Goal: Information Seeking & Learning: Learn about a topic

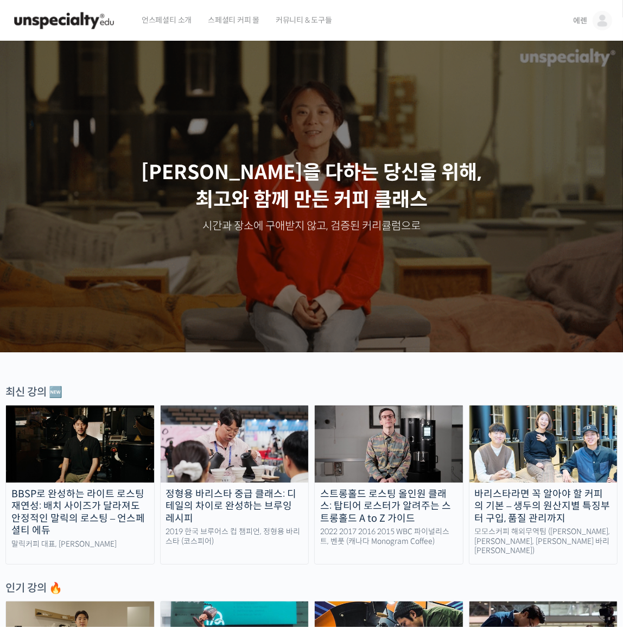
click at [587, 10] on link "에렌" at bounding box center [592, 20] width 39 height 41
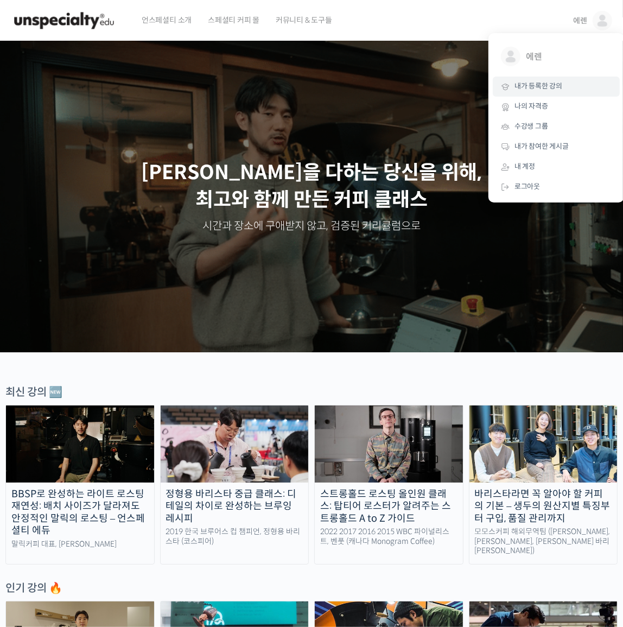
click at [553, 88] on span "내가 등록한 강의" at bounding box center [539, 85] width 48 height 9
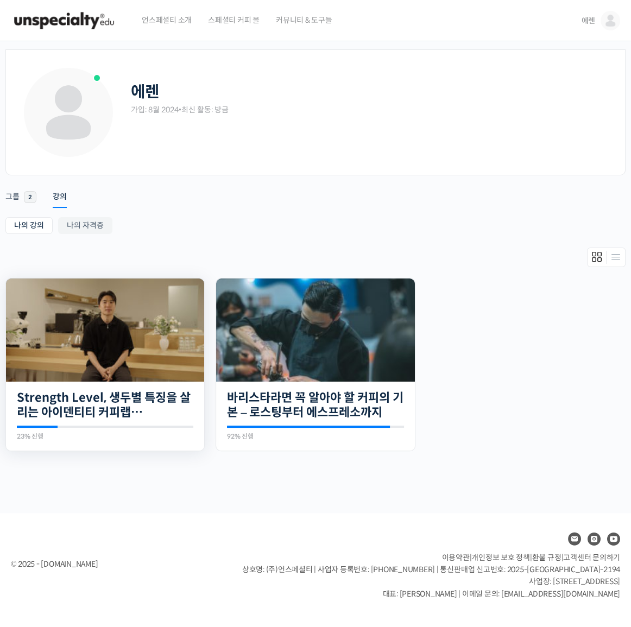
click at [141, 371] on img at bounding box center [105, 329] width 198 height 103
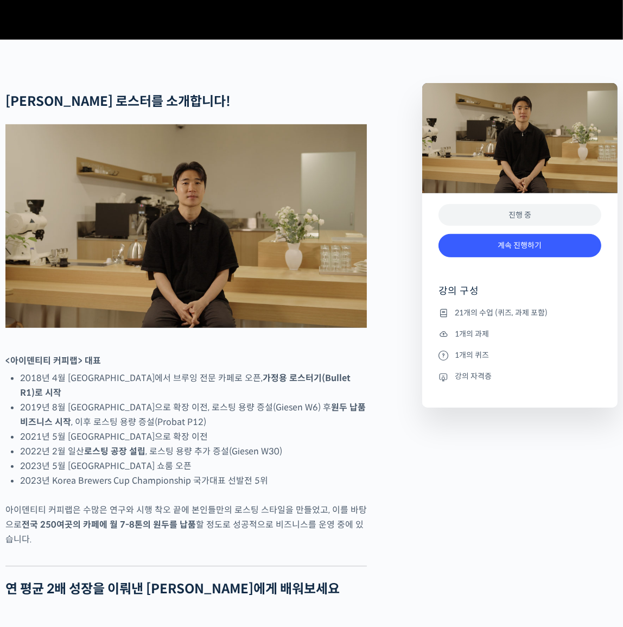
scroll to position [592, 0]
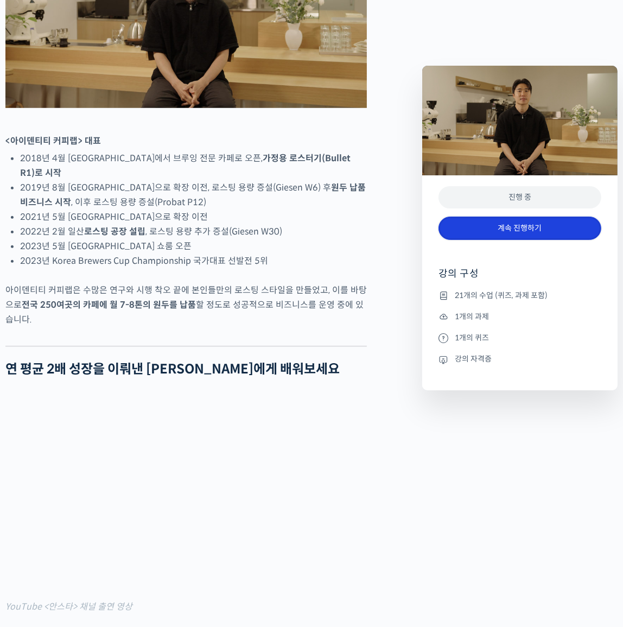
click at [510, 228] on link "계속 진행하기" at bounding box center [520, 228] width 163 height 23
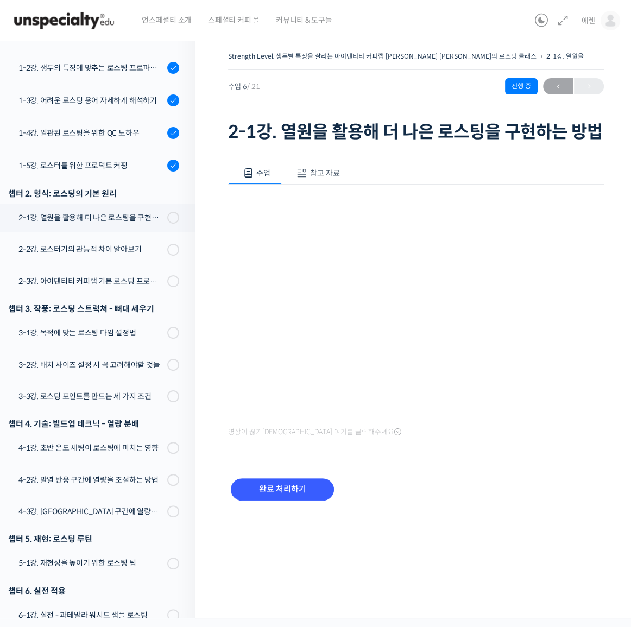
scroll to position [141, 0]
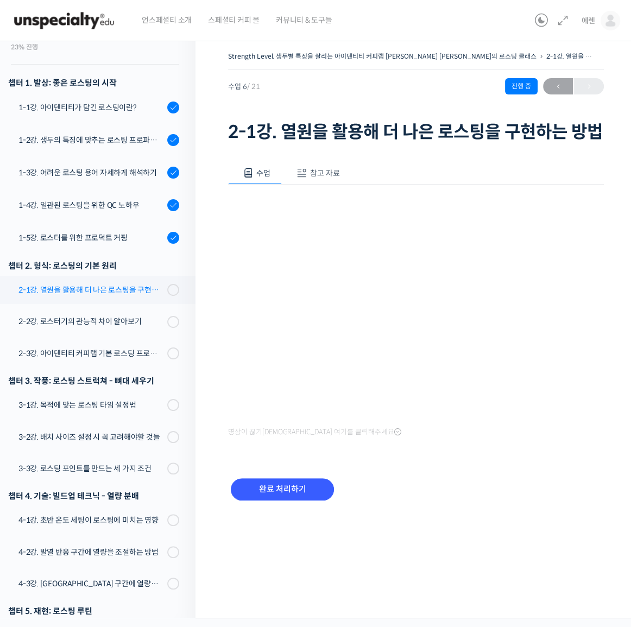
click at [118, 284] on div "2-1강. 열원을 활용해 더 나은 로스팅을 구현하는 방법" at bounding box center [90, 290] width 145 height 12
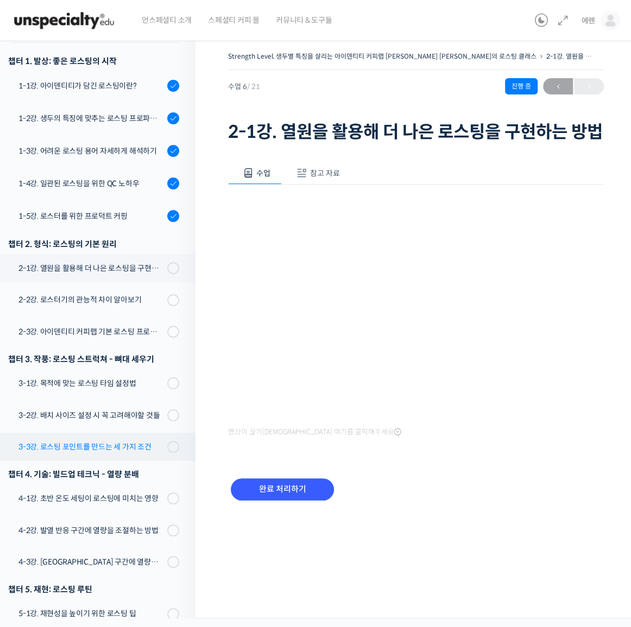
scroll to position [190, 0]
